Goal: Check status: Check status

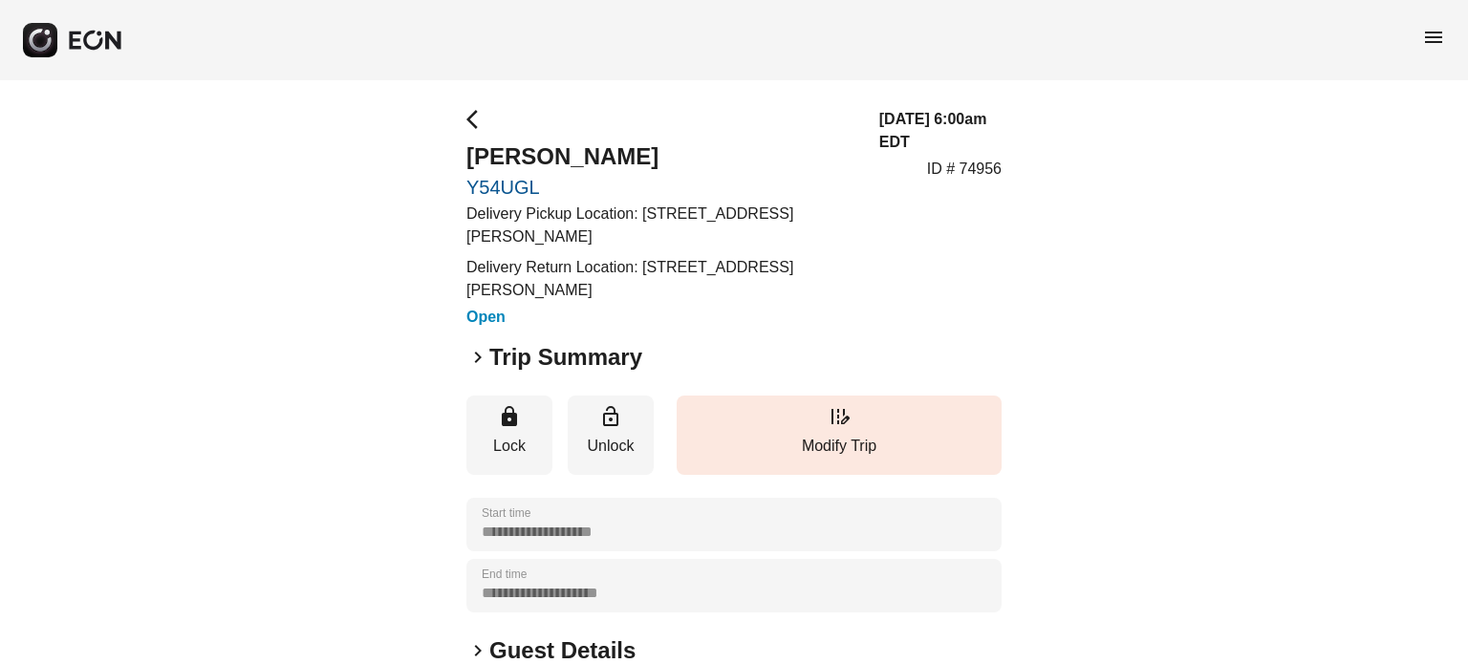
click at [560, 367] on h2 "Trip Summary" at bounding box center [565, 357] width 153 height 31
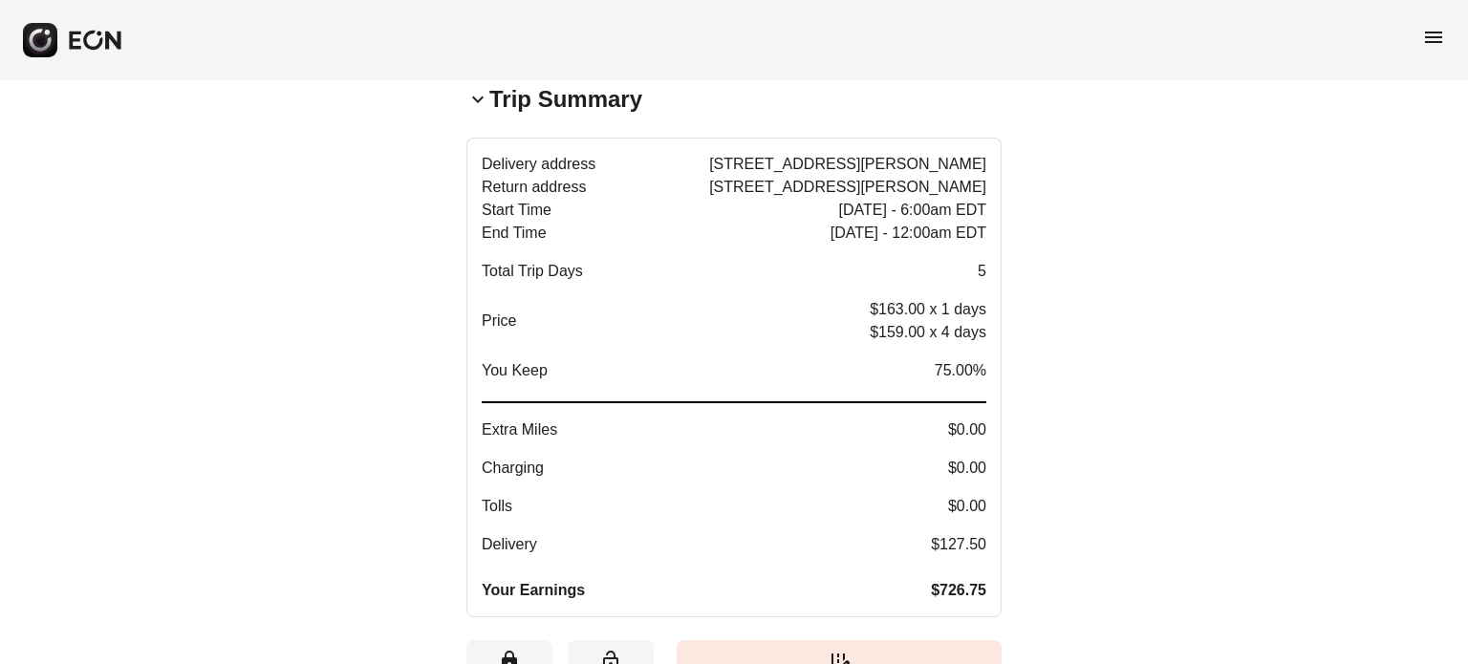
scroll to position [287, 0]
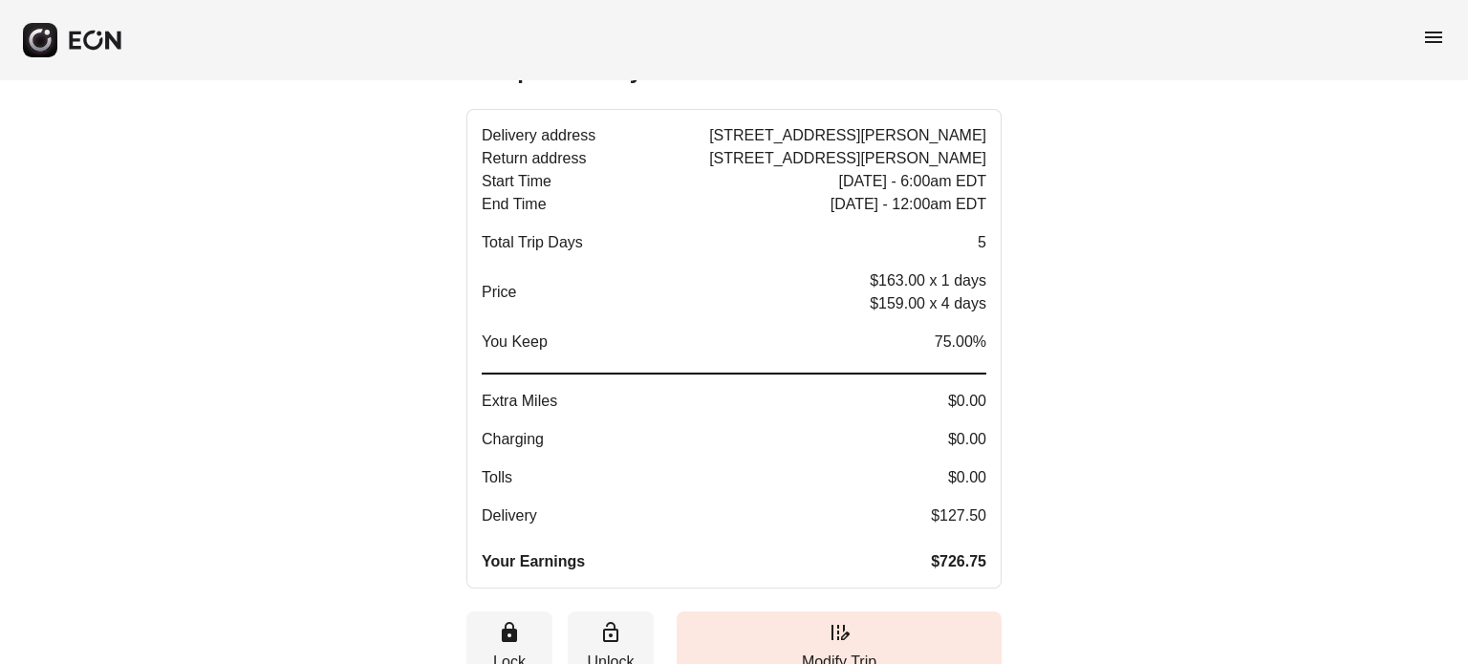
drag, startPoint x: 700, startPoint y: 152, endPoint x: 957, endPoint y: 160, distance: 257.2
click at [954, 162] on p "Return address [STREET_ADDRESS][PERSON_NAME]" at bounding box center [734, 158] width 505 height 23
click at [960, 160] on span "[STREET_ADDRESS][PERSON_NAME]" at bounding box center [847, 158] width 277 height 23
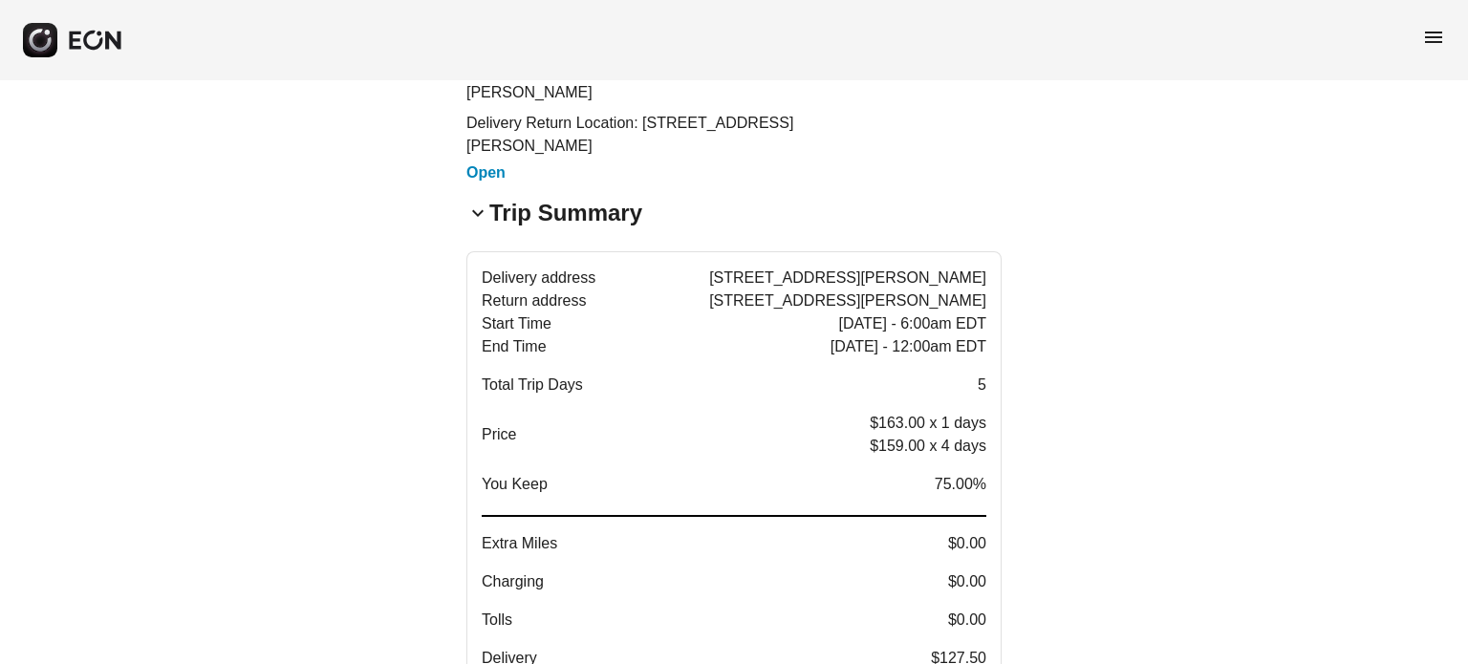
scroll to position [0, 0]
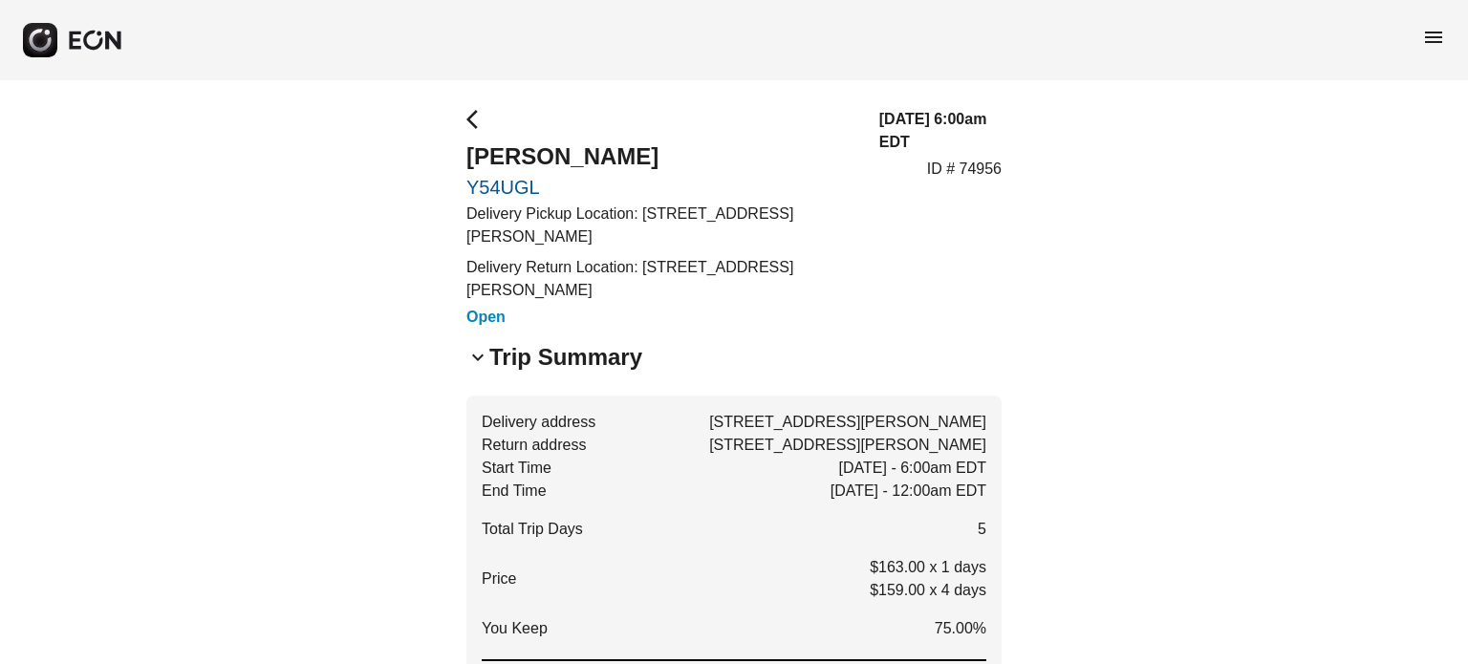
drag, startPoint x: 642, startPoint y: 220, endPoint x: 649, endPoint y: 228, distance: 10.9
click at [649, 228] on p "Delivery Pickup Location: [STREET_ADDRESS][PERSON_NAME]" at bounding box center [661, 226] width 390 height 46
copy p "[STREET_ADDRESS][PERSON_NAME]"
click at [917, 254] on div "[DATE] 6:00am EDT ID # 74956" at bounding box center [940, 218] width 122 height 221
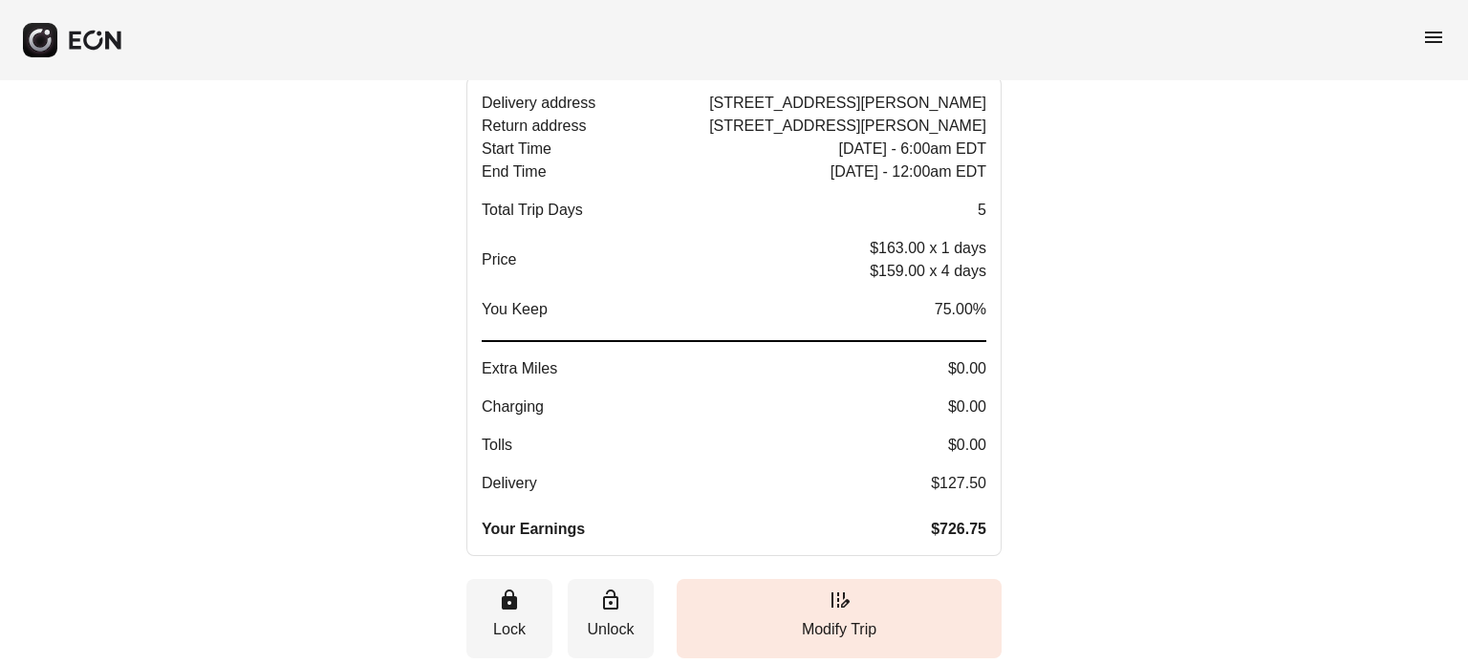
scroll to position [287, 0]
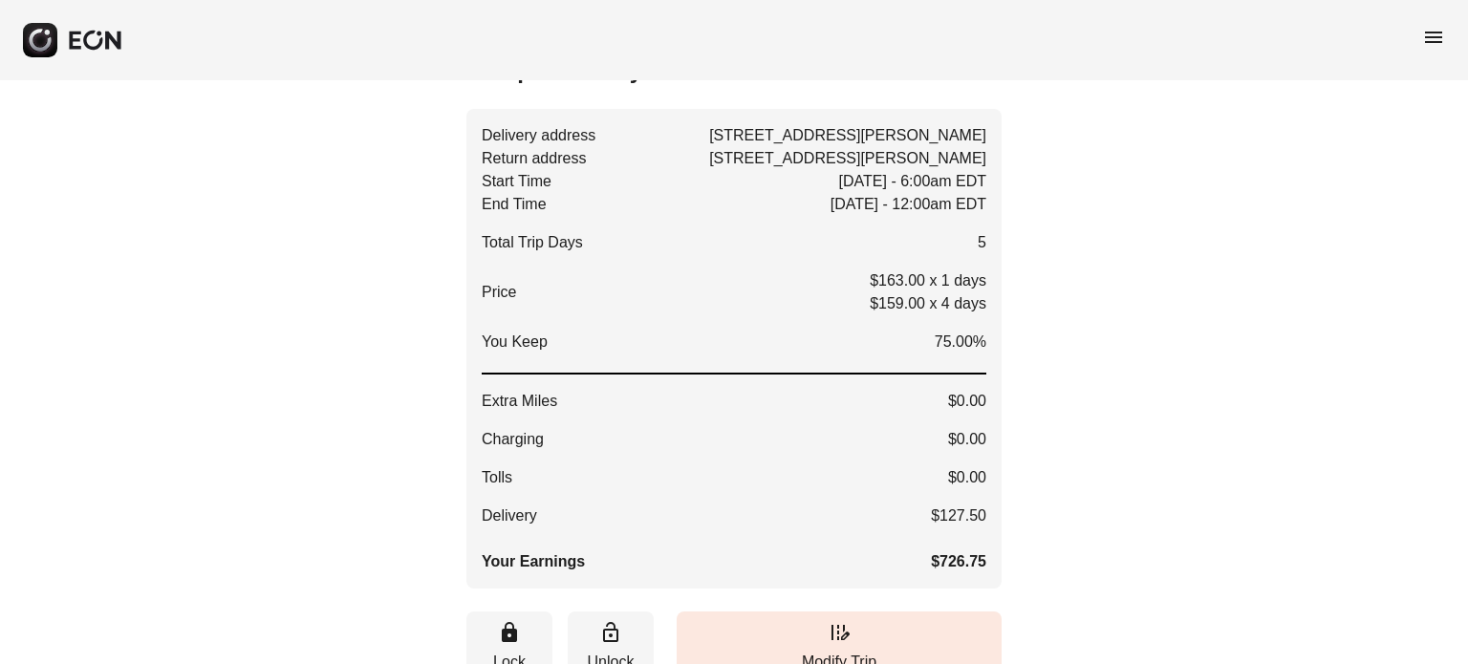
drag, startPoint x: 949, startPoint y: 297, endPoint x: 1003, endPoint y: 297, distance: 53.5
click at [1003, 297] on div "**********" at bounding box center [734, 520] width 1468 height 1453
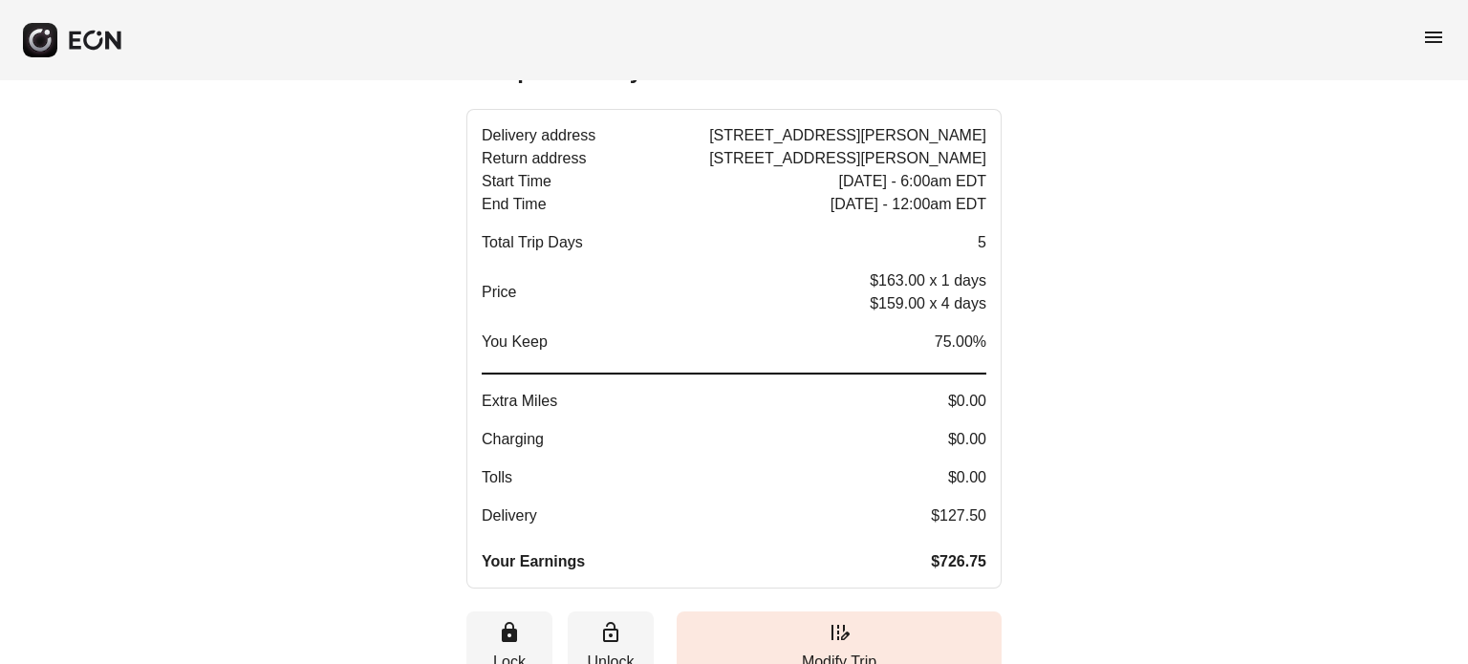
drag, startPoint x: 985, startPoint y: 310, endPoint x: 886, endPoint y: 313, distance: 99.4
click at [886, 313] on p "$159.00 x 4 days" at bounding box center [928, 303] width 117 height 23
drag, startPoint x: 890, startPoint y: 278, endPoint x: 920, endPoint y: 277, distance: 30.6
click at [920, 277] on p "$163.00 x 1 days" at bounding box center [928, 281] width 117 height 23
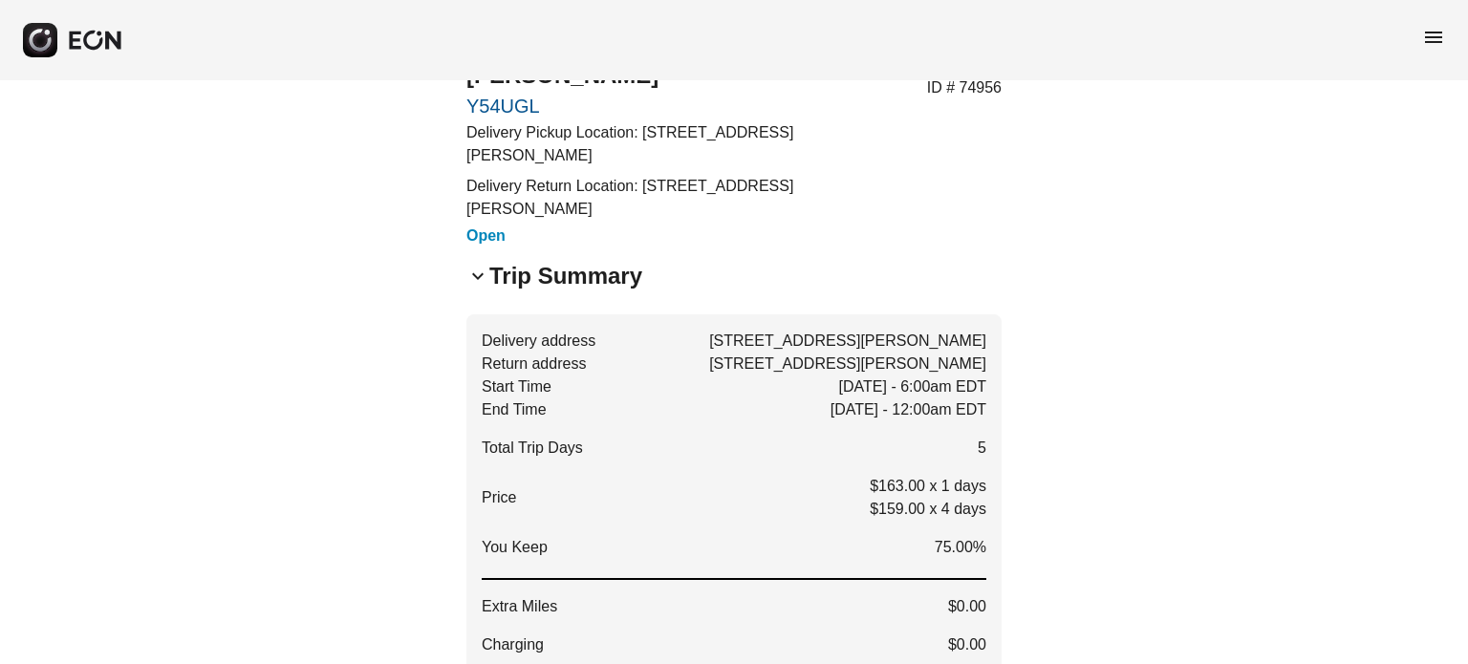
scroll to position [0, 0]
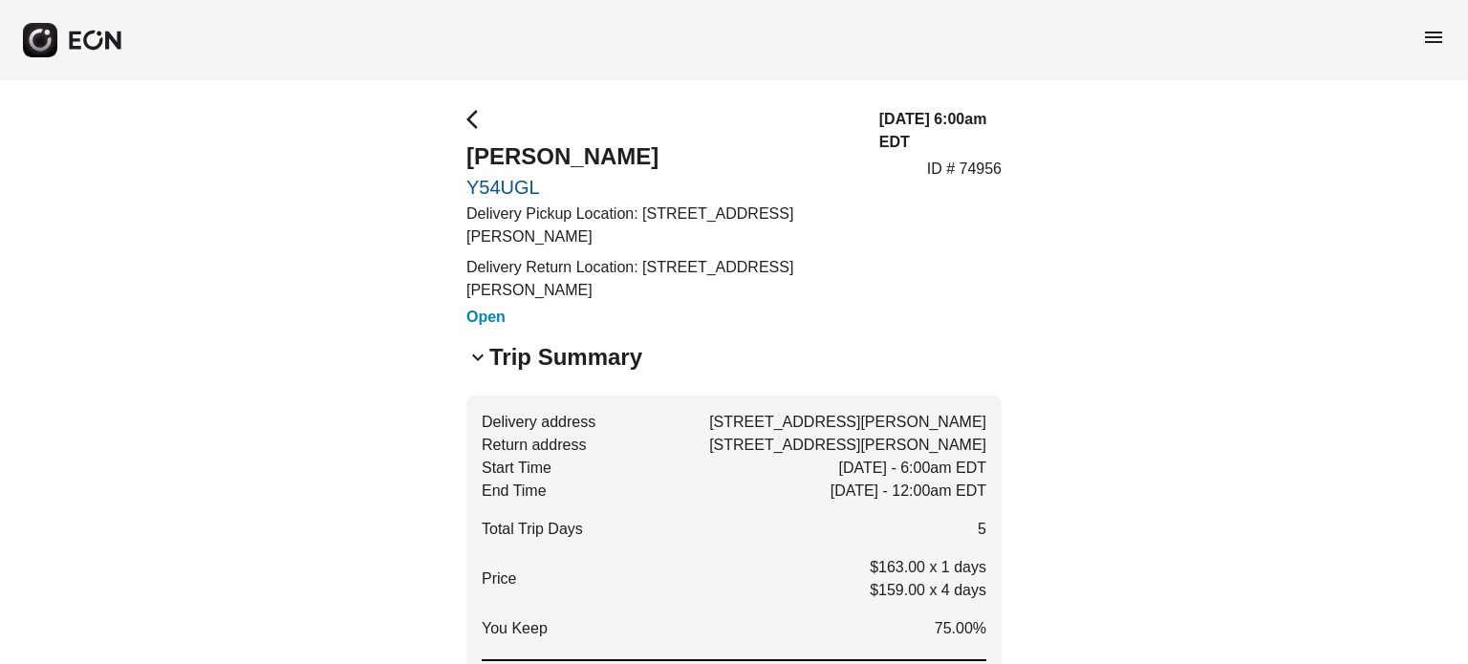
click at [994, 162] on p "ID # 74956" at bounding box center [964, 169] width 75 height 23
copy p "74956"
click at [993, 163] on p "ID # 74956" at bounding box center [964, 169] width 75 height 23
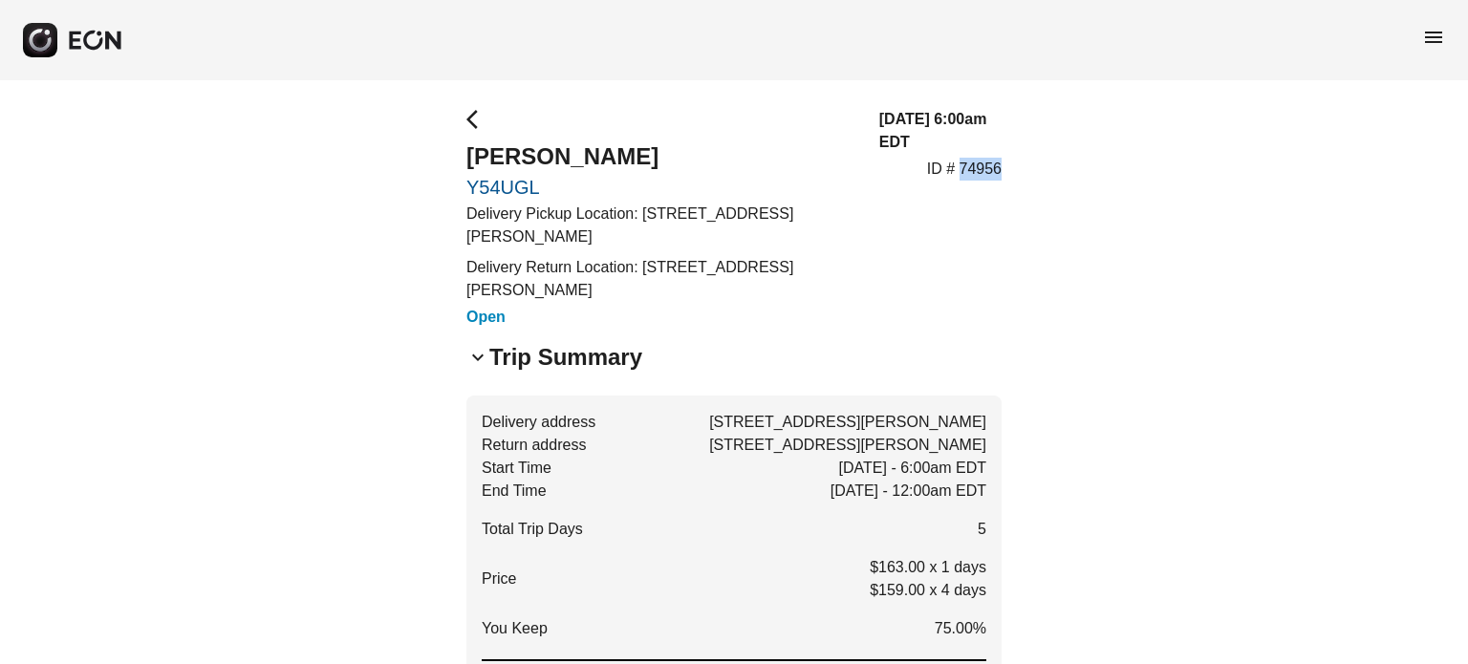
click at [993, 163] on p "ID # 74956" at bounding box center [964, 169] width 75 height 23
drag, startPoint x: 566, startPoint y: 167, endPoint x: 407, endPoint y: 171, distance: 158.7
copy h2 "[PERSON_NAME]"
